Goal: Download file/media

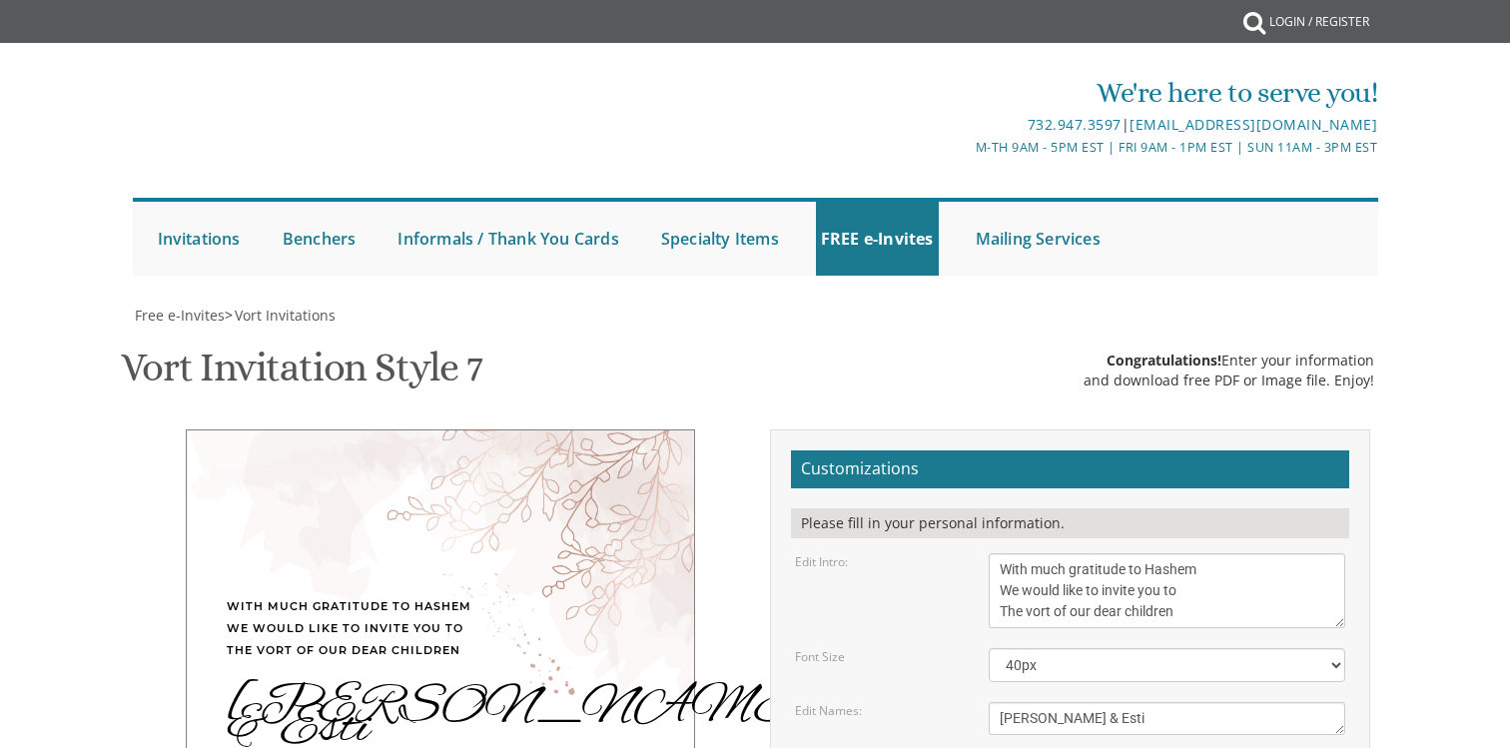
scroll to position [308, 0]
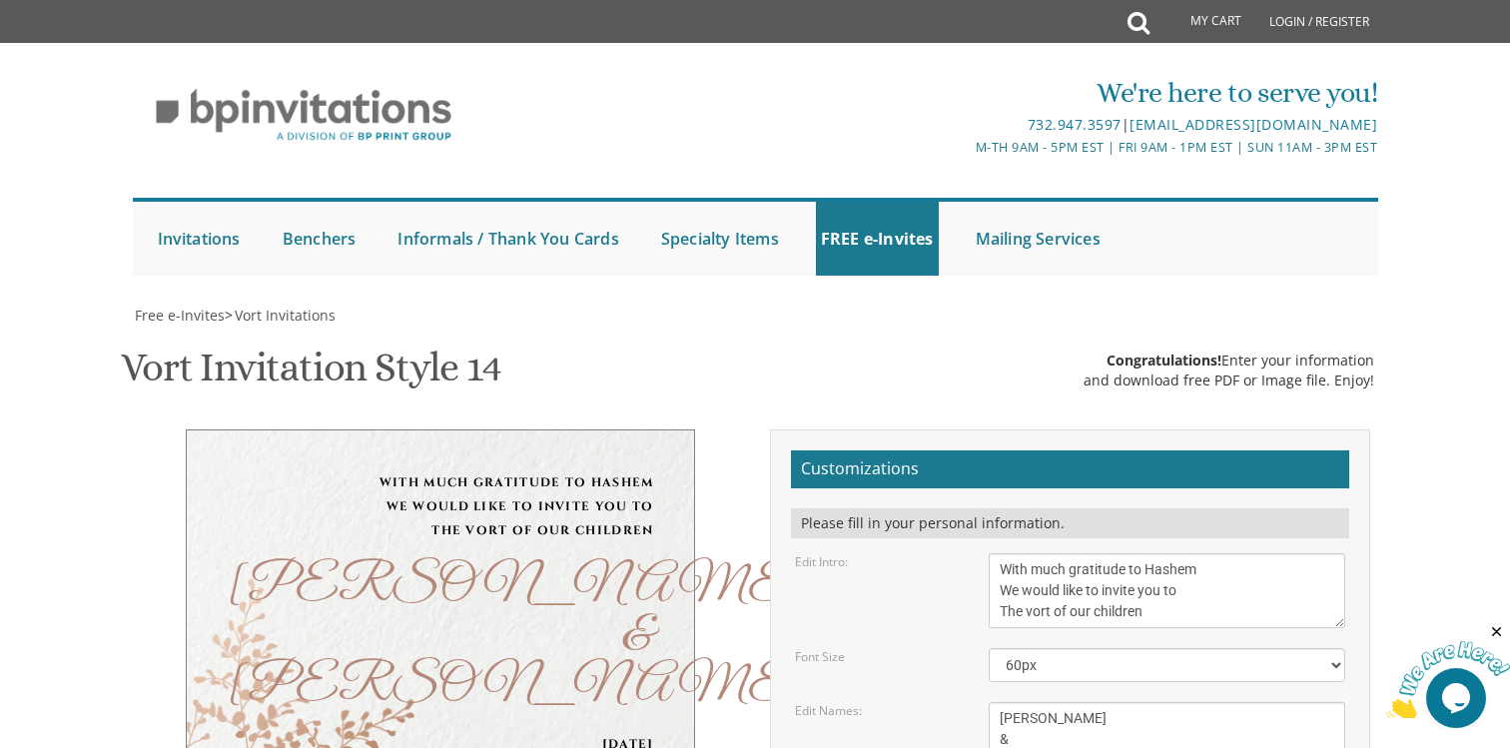
scroll to position [259, 0]
